Goal: Information Seeking & Learning: Learn about a topic

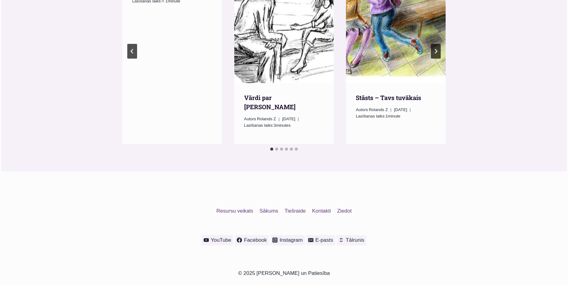
scroll to position [691, 0]
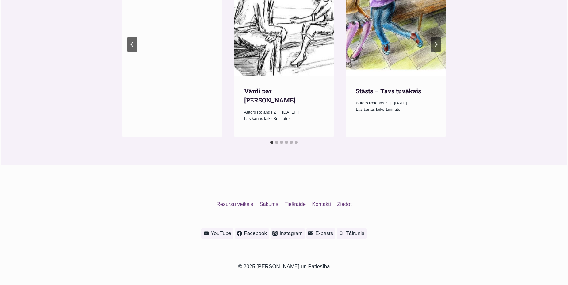
click at [277, 141] on li "Select a slide to show" at bounding box center [276, 142] width 5 height 5
drag, startPoint x: 275, startPoint y: 99, endPoint x: 273, endPoint y: 94, distance: 6.3
click at [275, 109] on span "Autors Rolands Z" at bounding box center [263, 112] width 38 height 7
click at [265, 87] on link "Vārdi par [PERSON_NAME]" at bounding box center [270, 95] width 52 height 17
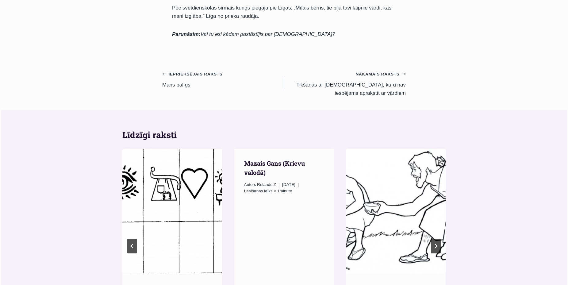
scroll to position [625, 0]
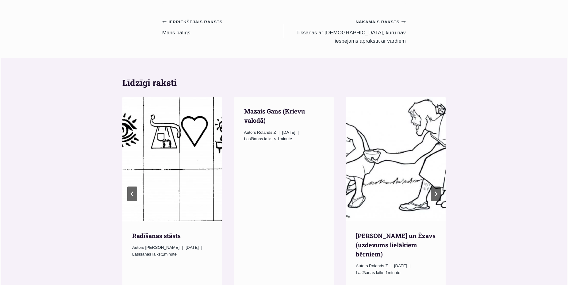
click at [408, 182] on img "Jēkabs un Ēzavs (uzdevums lielākiem bērniem)" at bounding box center [396, 159] width 100 height 124
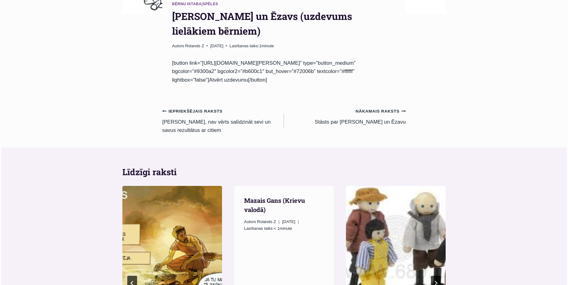
scroll to position [313, 0]
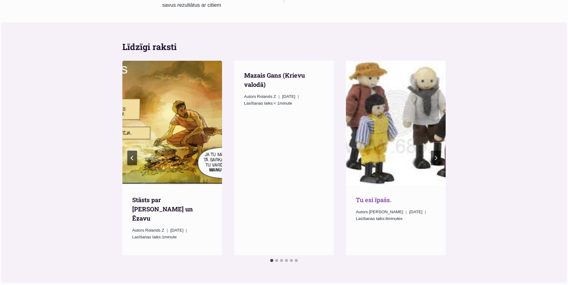
click at [371, 196] on link "Tu esi īpašs." at bounding box center [374, 200] width 36 height 8
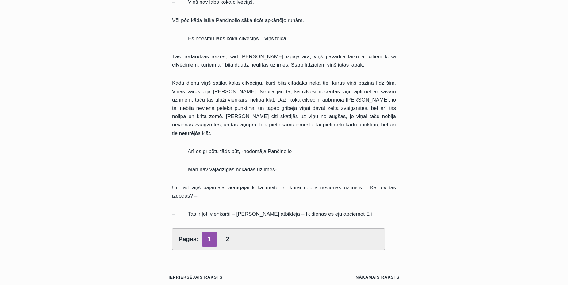
scroll to position [500, 0]
